Goal: Connect with others: Connect with others

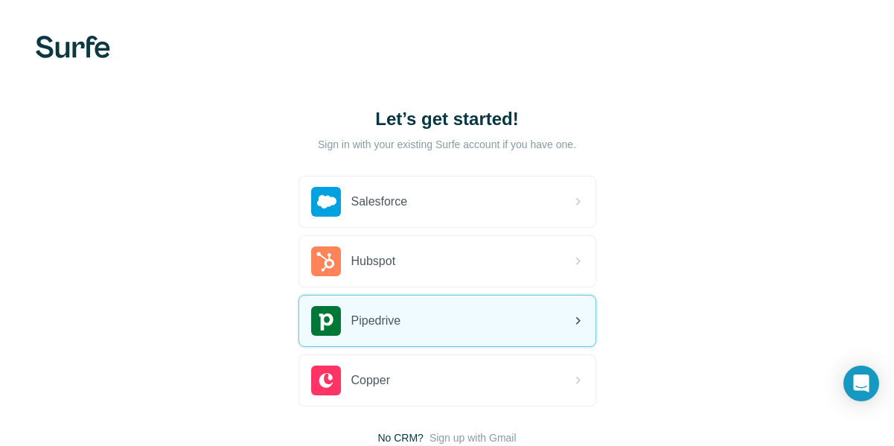
click at [418, 310] on div "Pipedrive" at bounding box center [447, 321] width 296 height 51
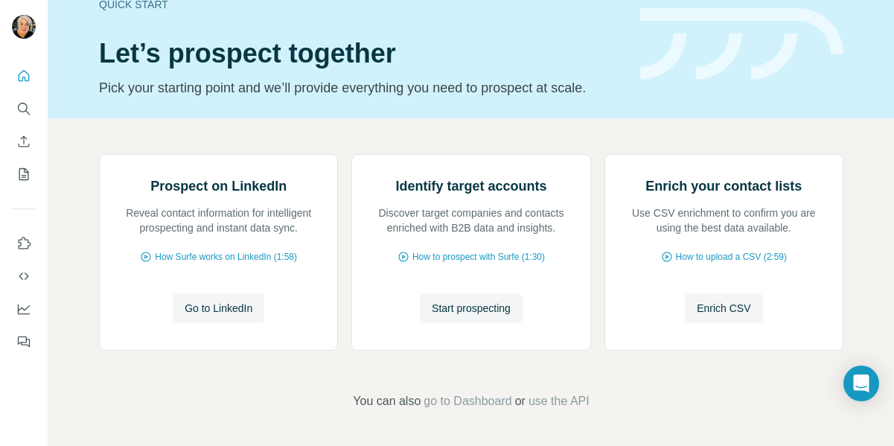
scroll to position [106, 0]
click at [224, 316] on span "Go to LinkedIn" at bounding box center [219, 308] width 68 height 15
click at [218, 316] on span "Go to LinkedIn" at bounding box center [219, 308] width 68 height 15
